Goal: Task Accomplishment & Management: Use online tool/utility

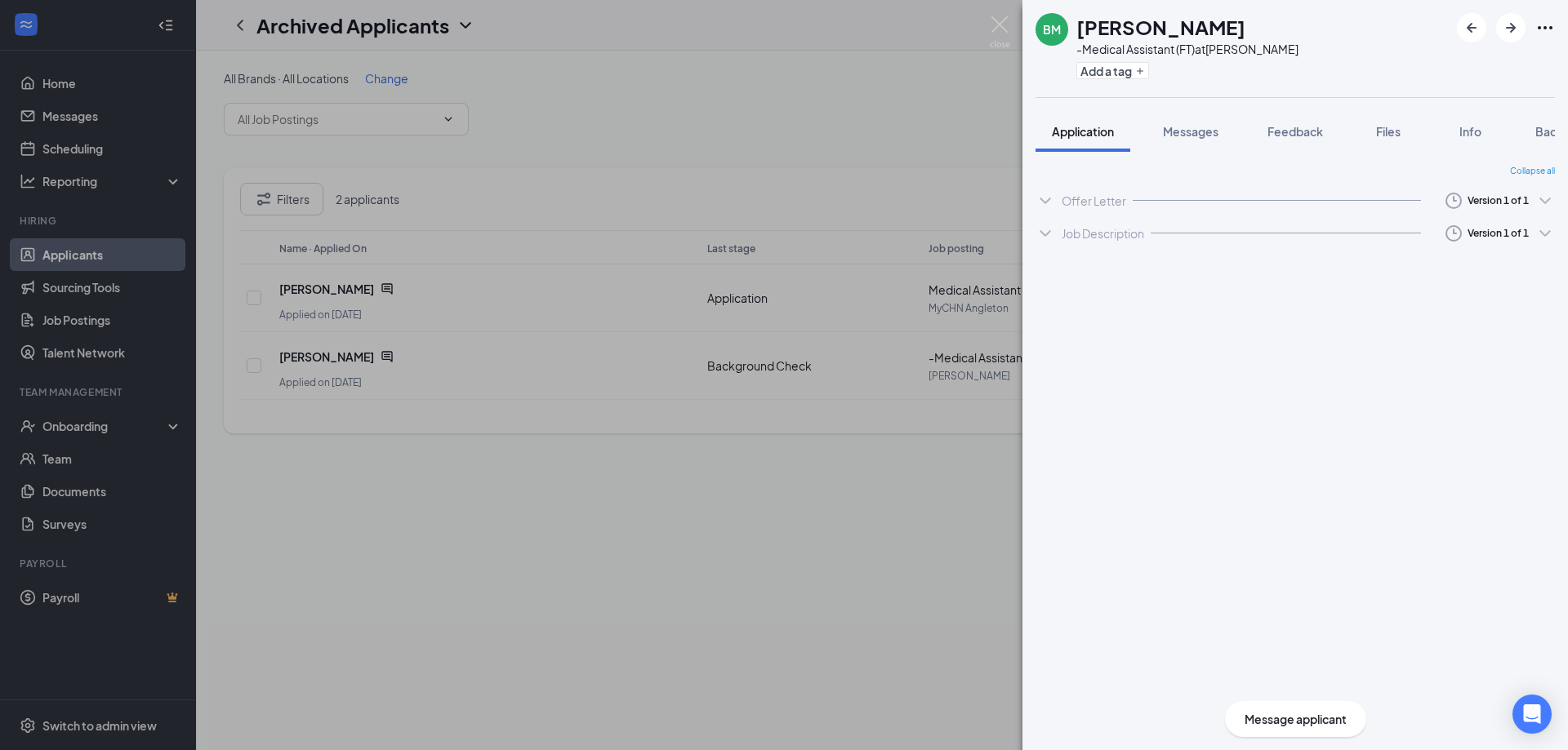
click at [61, 426] on div "BM [PERSON_NAME] -Medical Assistant (FT) at MyCHN Adoue Add a tag Application M…" at bounding box center [784, 375] width 1568 height 750
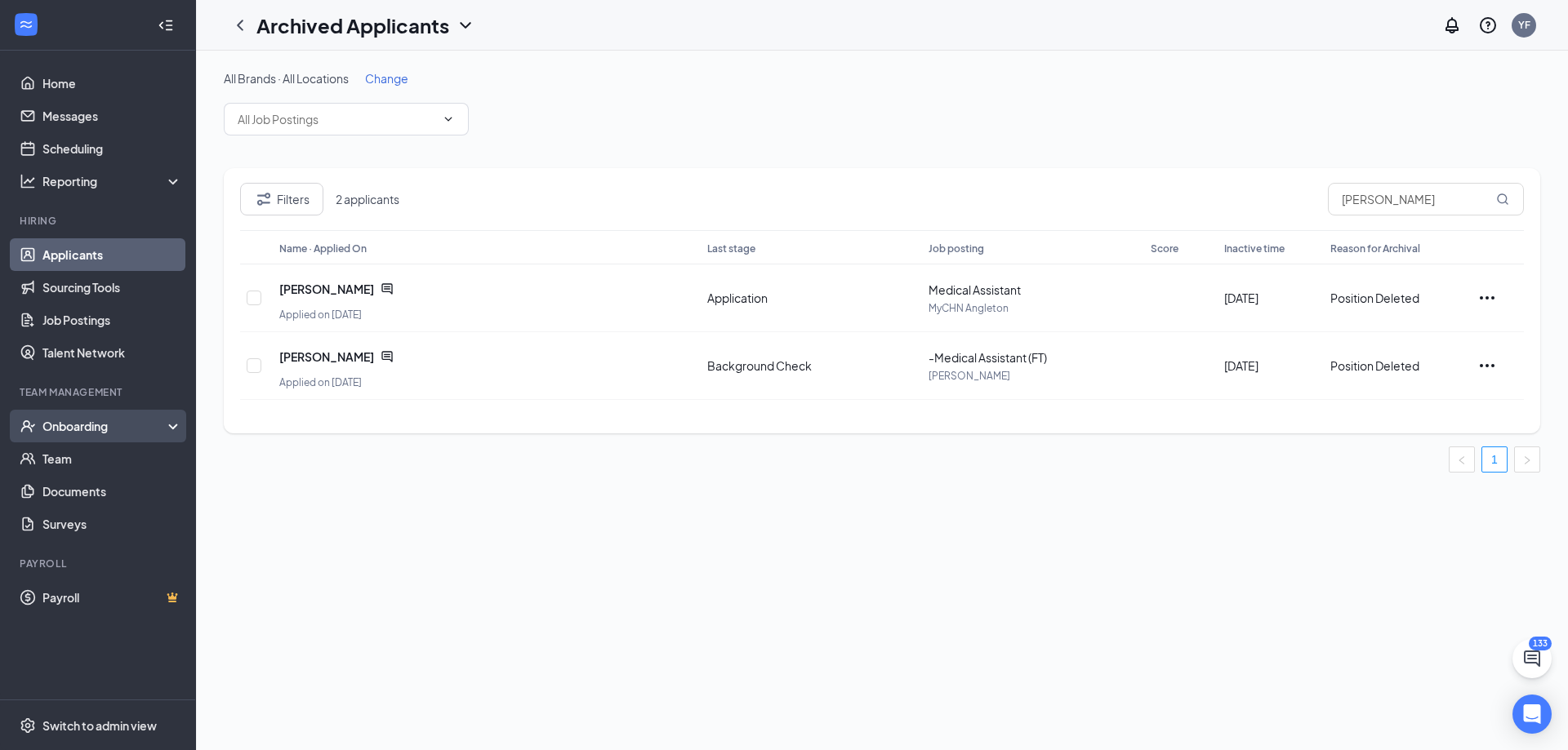
click at [170, 429] on div "Onboarding" at bounding box center [98, 425] width 196 height 33
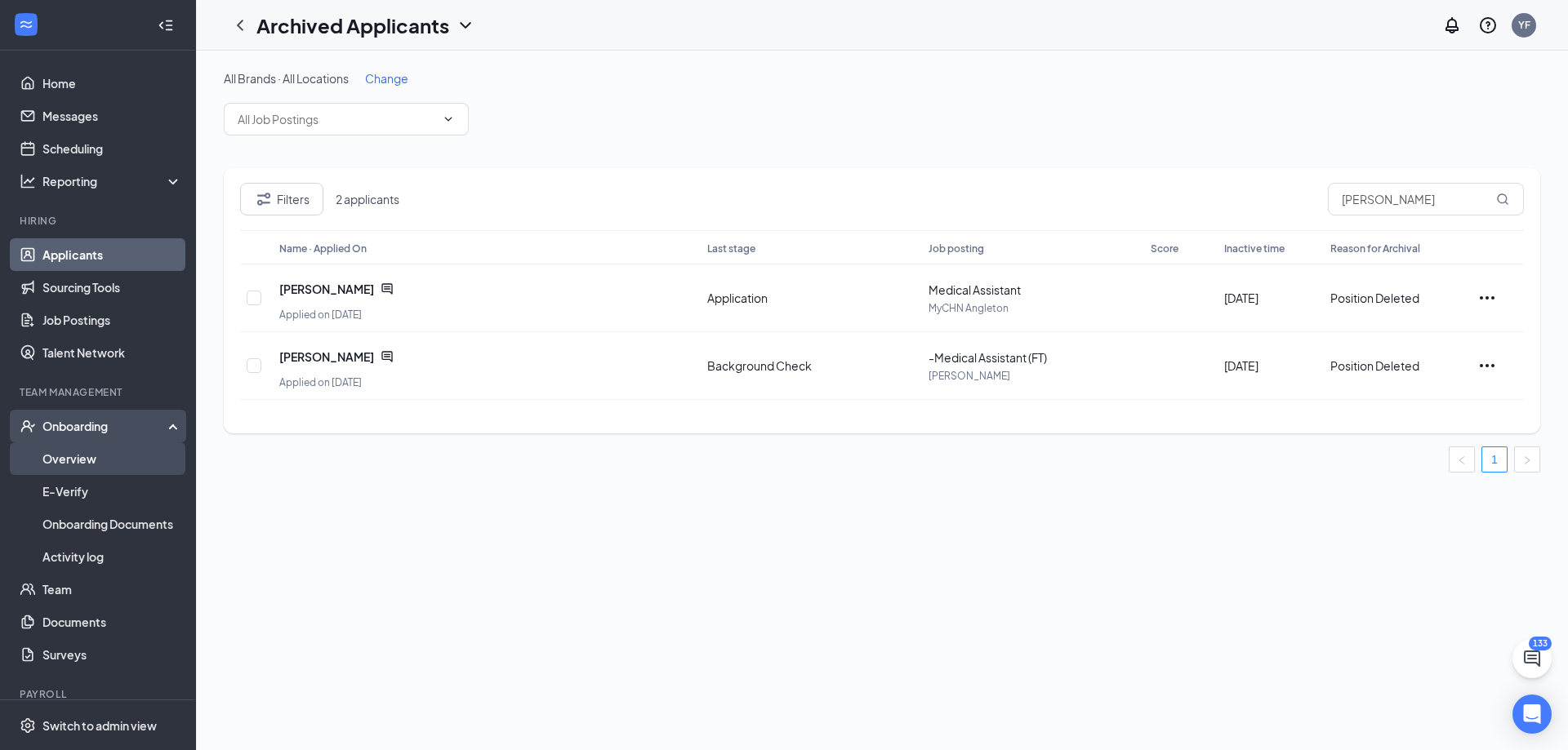
click at [82, 458] on link "Overview" at bounding box center [112, 458] width 140 height 33
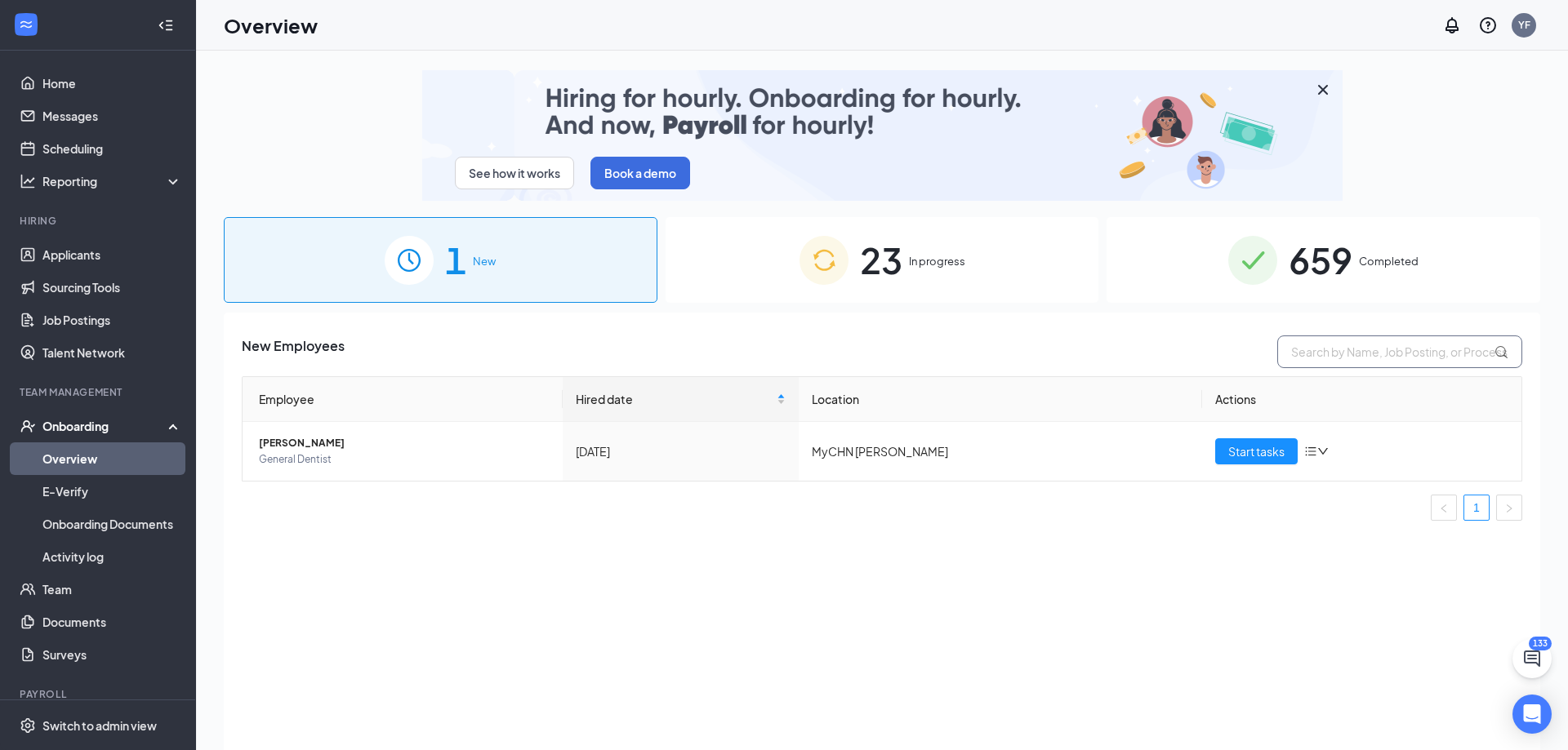
click at [1326, 352] on input "text" at bounding box center [1400, 352] width 245 height 33
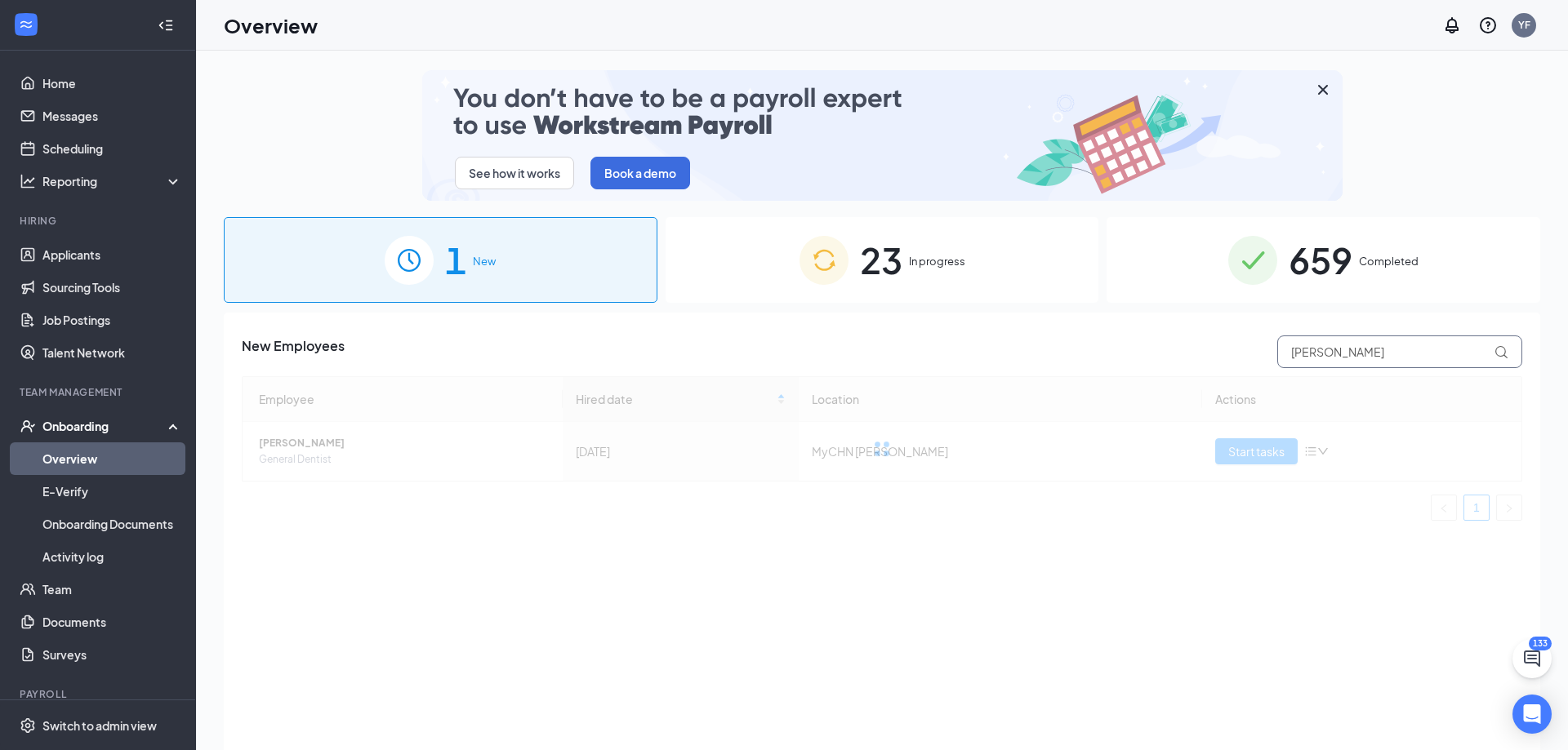
type input "[PERSON_NAME]"
click at [838, 270] on img at bounding box center [824, 260] width 49 height 49
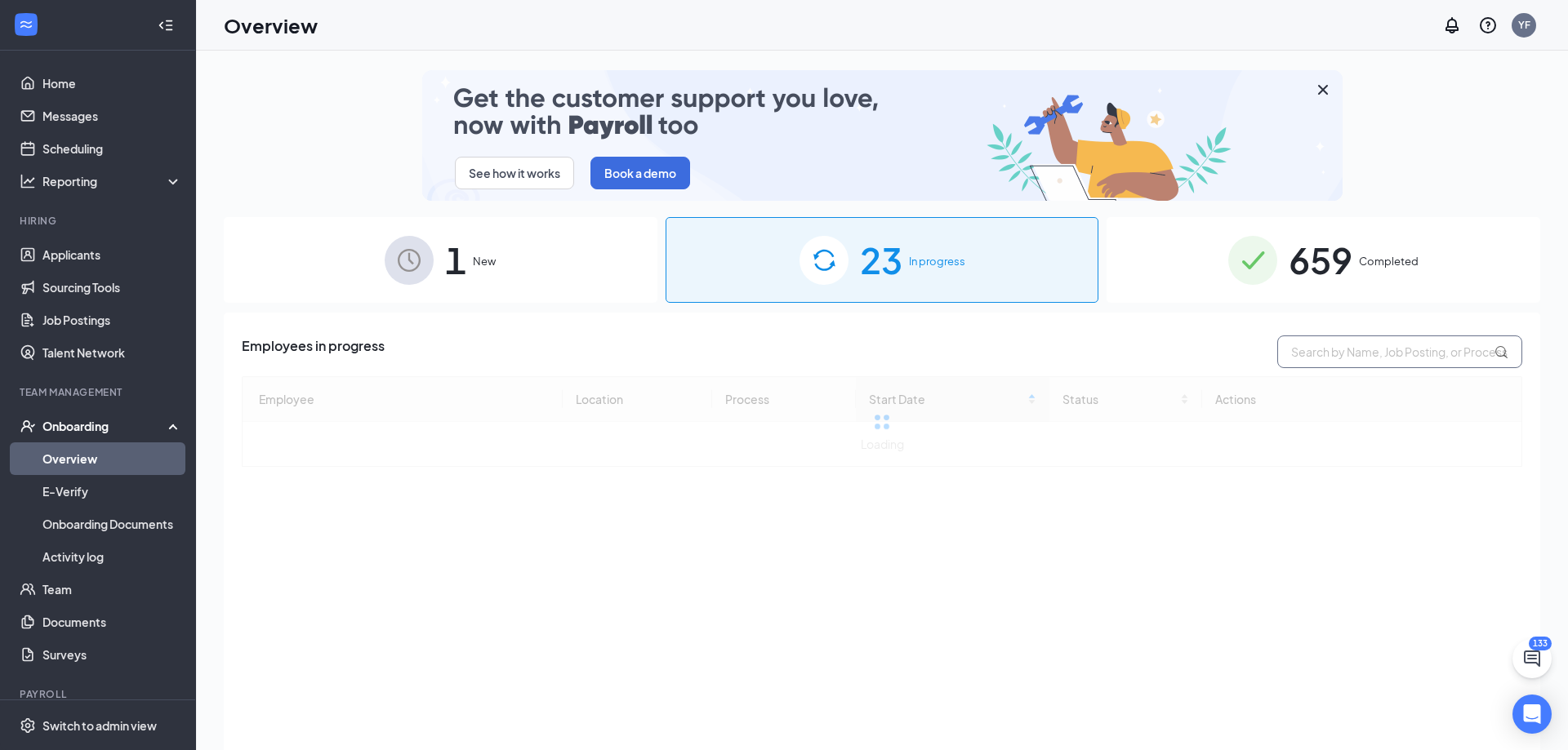
click at [1303, 355] on input "text" at bounding box center [1400, 352] width 245 height 33
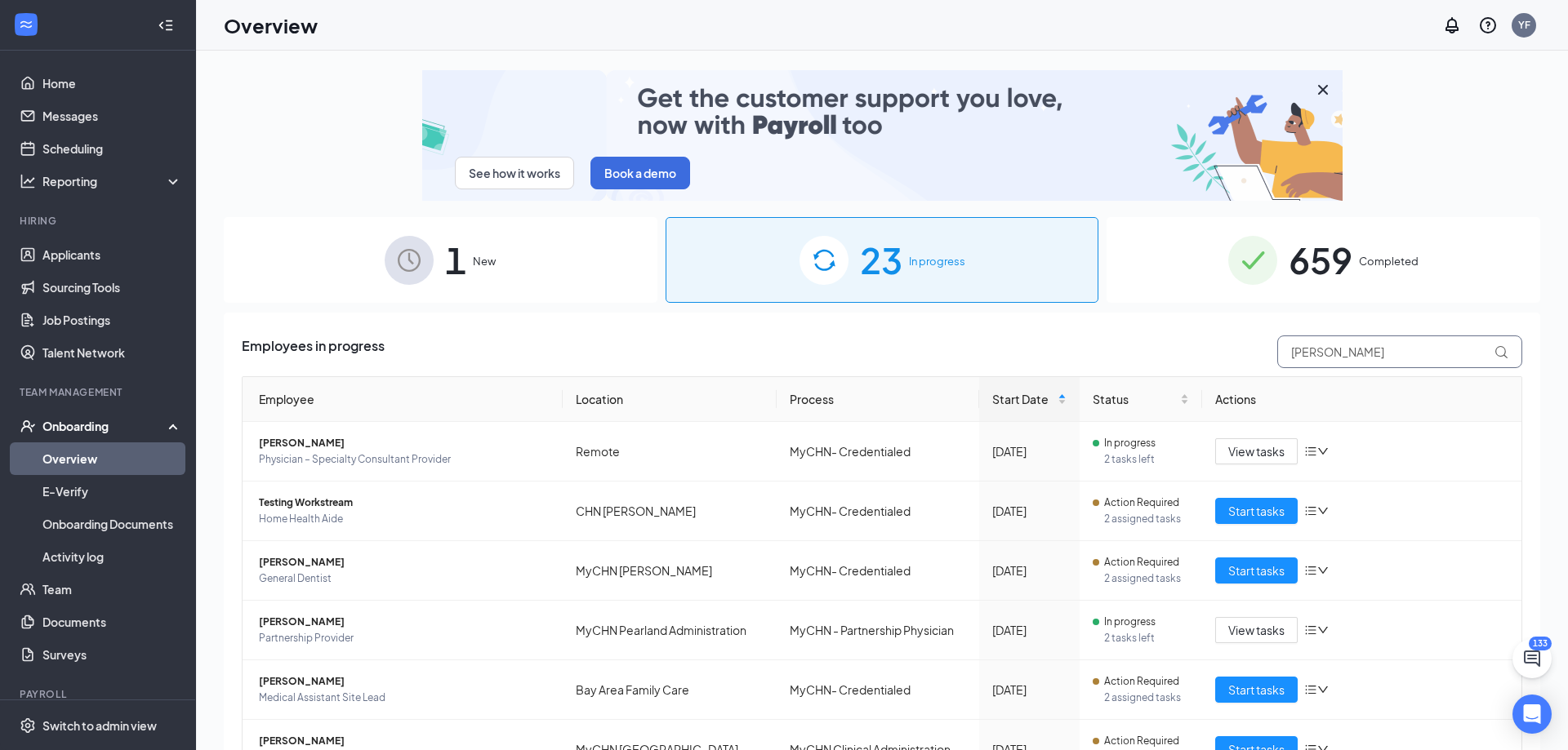
type input "[PERSON_NAME]"
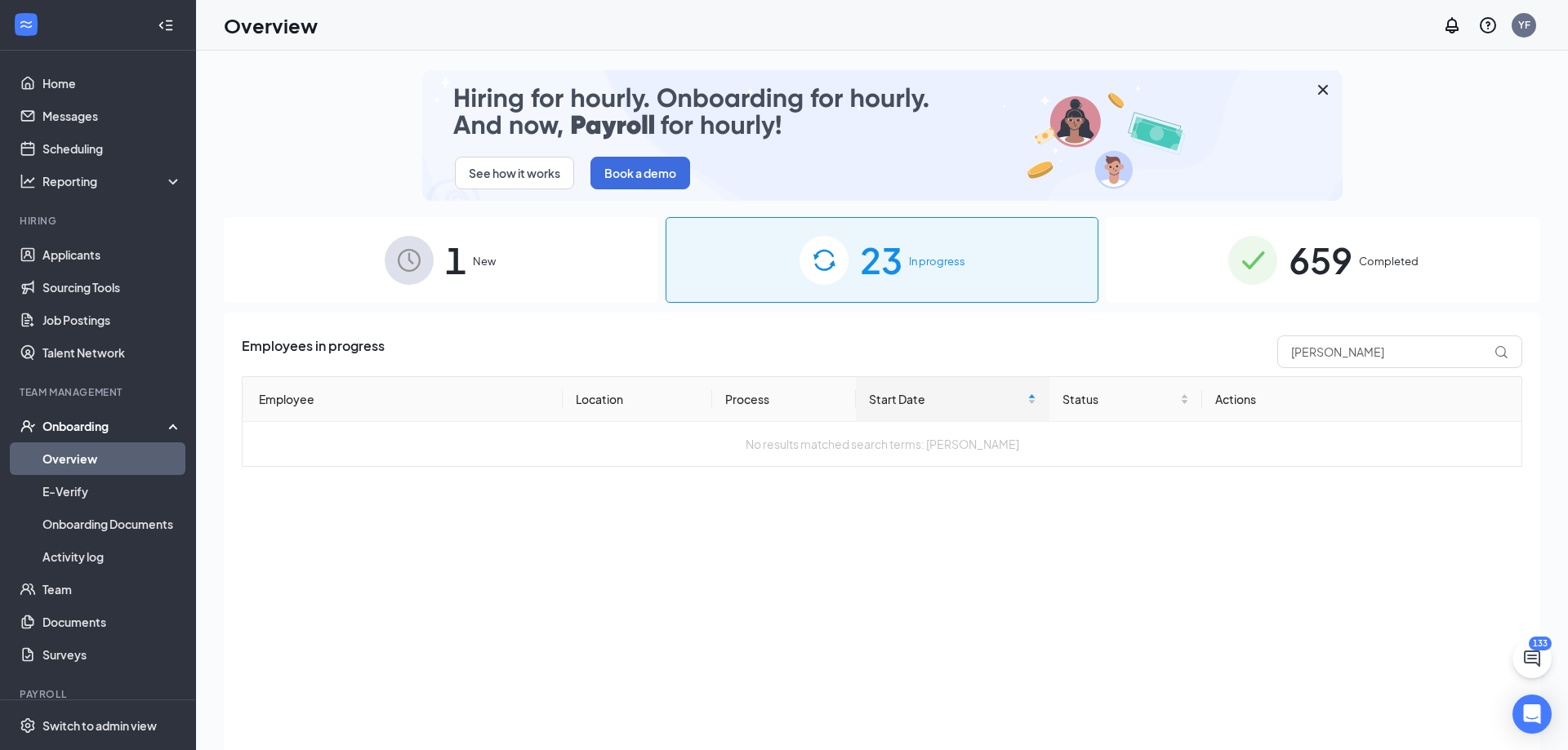
click at [488, 265] on span "New" at bounding box center [484, 260] width 23 height 16
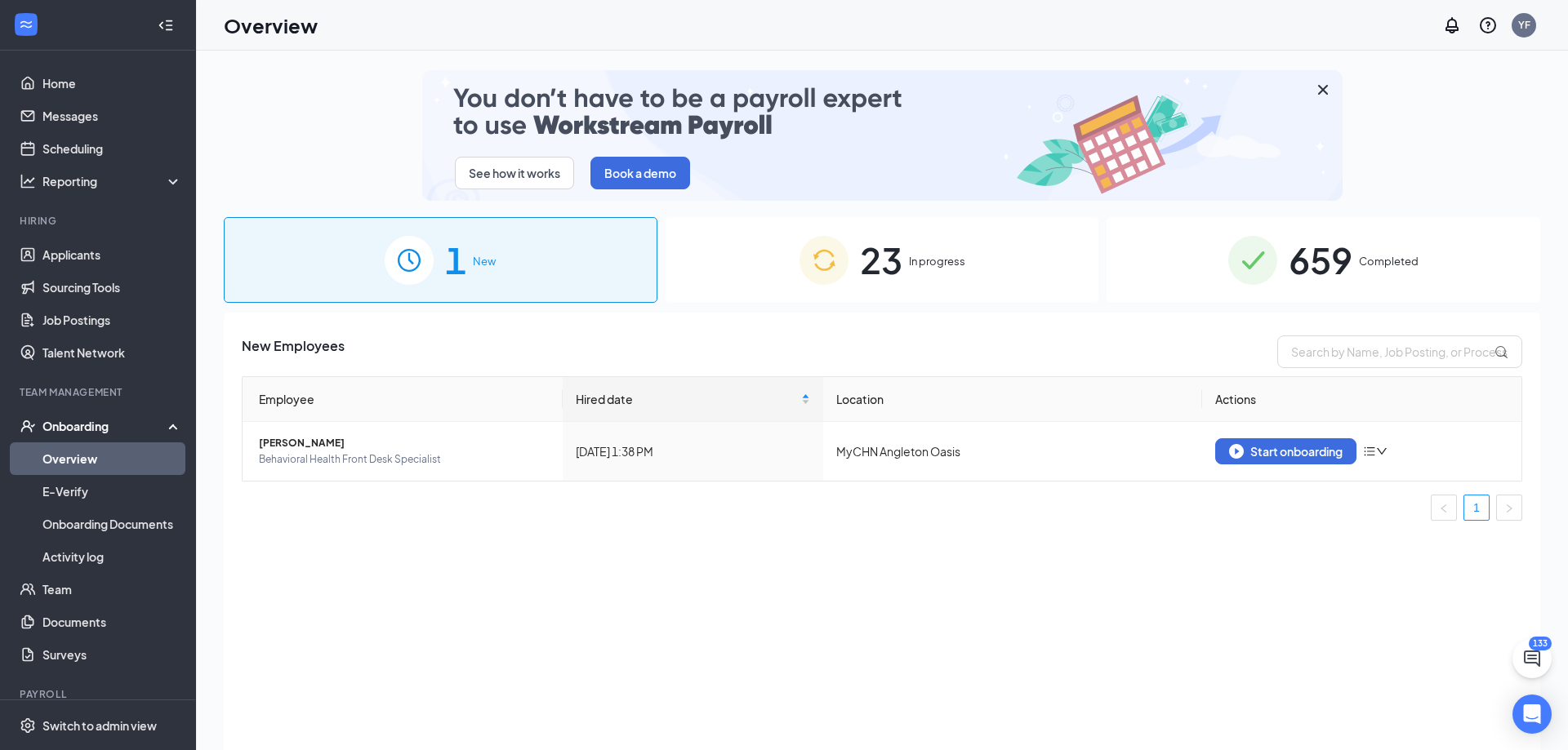
click at [945, 260] on span "In progress" at bounding box center [937, 260] width 57 height 16
